Goal: Navigation & Orientation: Find specific page/section

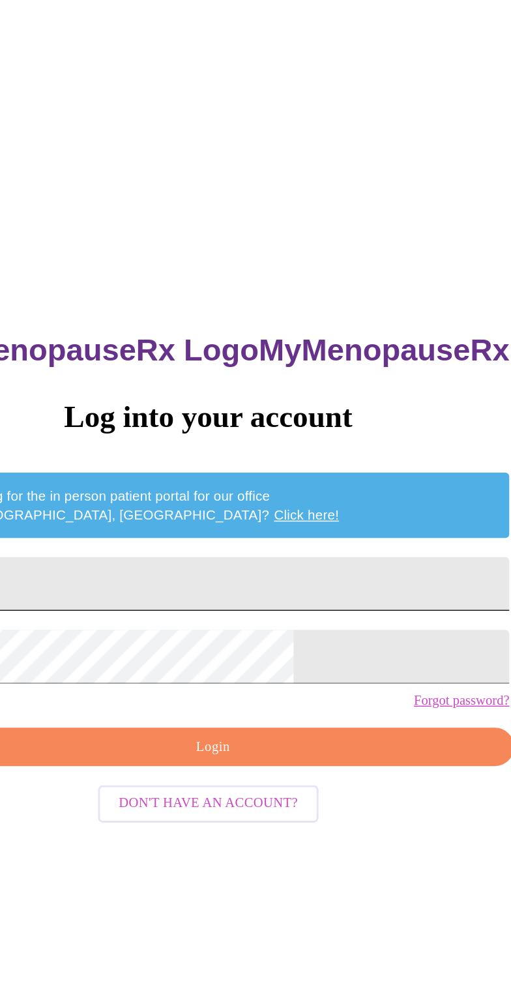
click at [194, 413] on input "Email" at bounding box center [255, 397] width 409 height 37
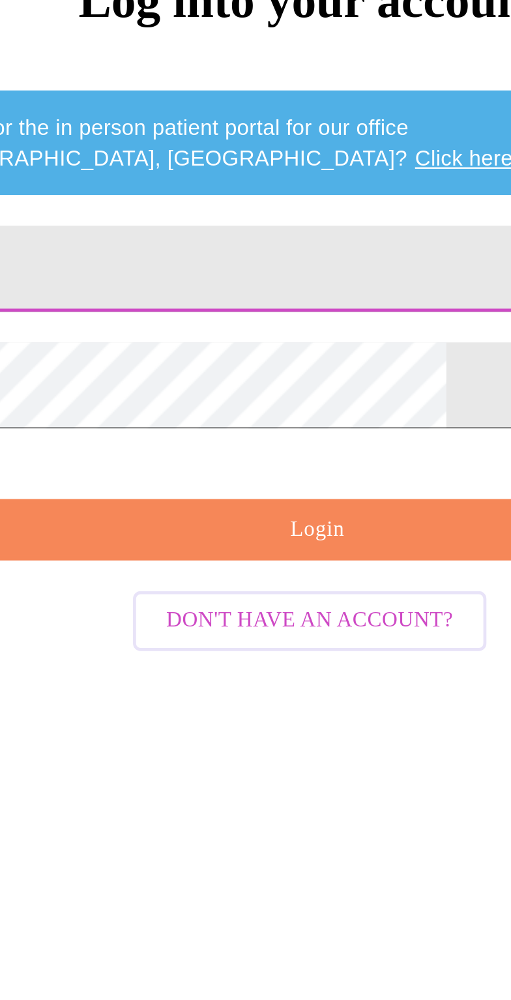
type input "[EMAIL_ADDRESS][DOMAIN_NAME]"
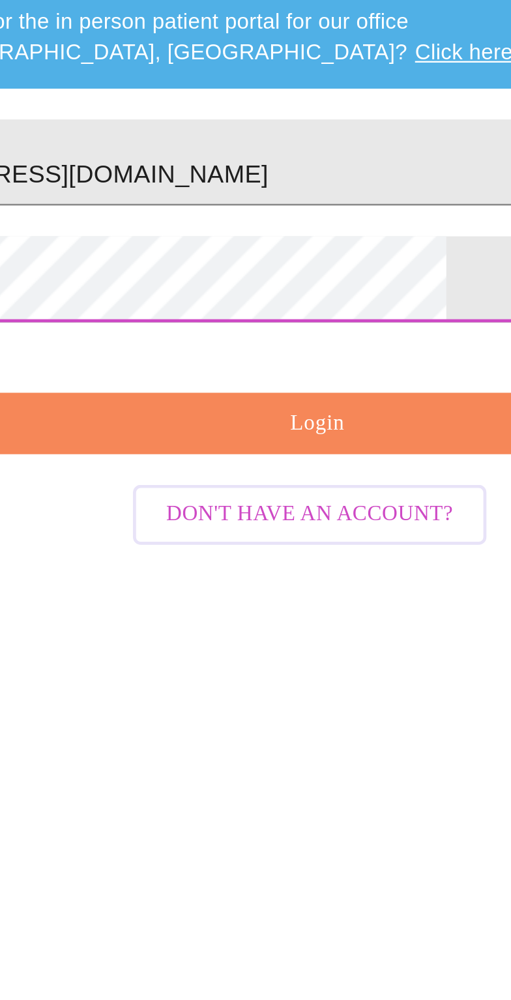
click at [265, 516] on span "Login" at bounding box center [258, 508] width 379 height 16
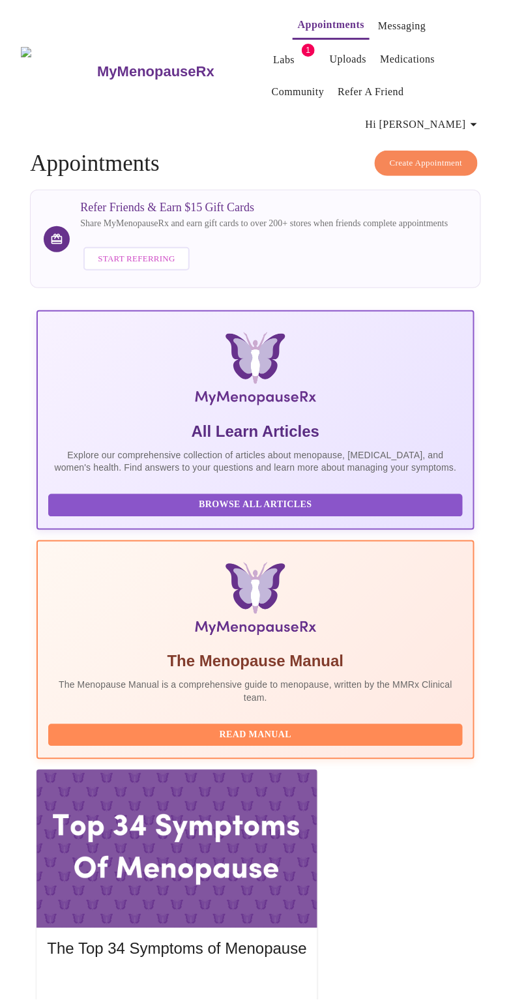
click at [383, 24] on link "Messaging" at bounding box center [402, 26] width 48 height 18
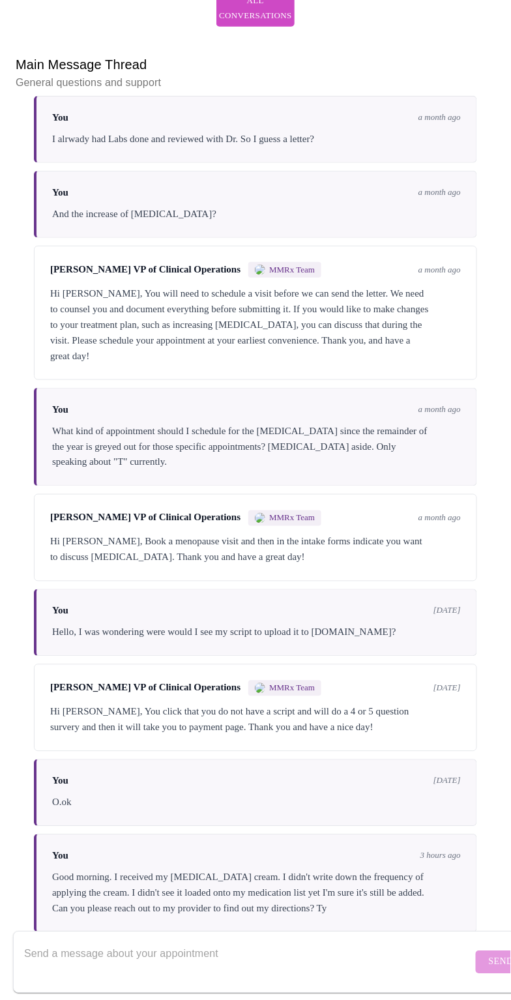
scroll to position [1177, 0]
